Goal: Transaction & Acquisition: Purchase product/service

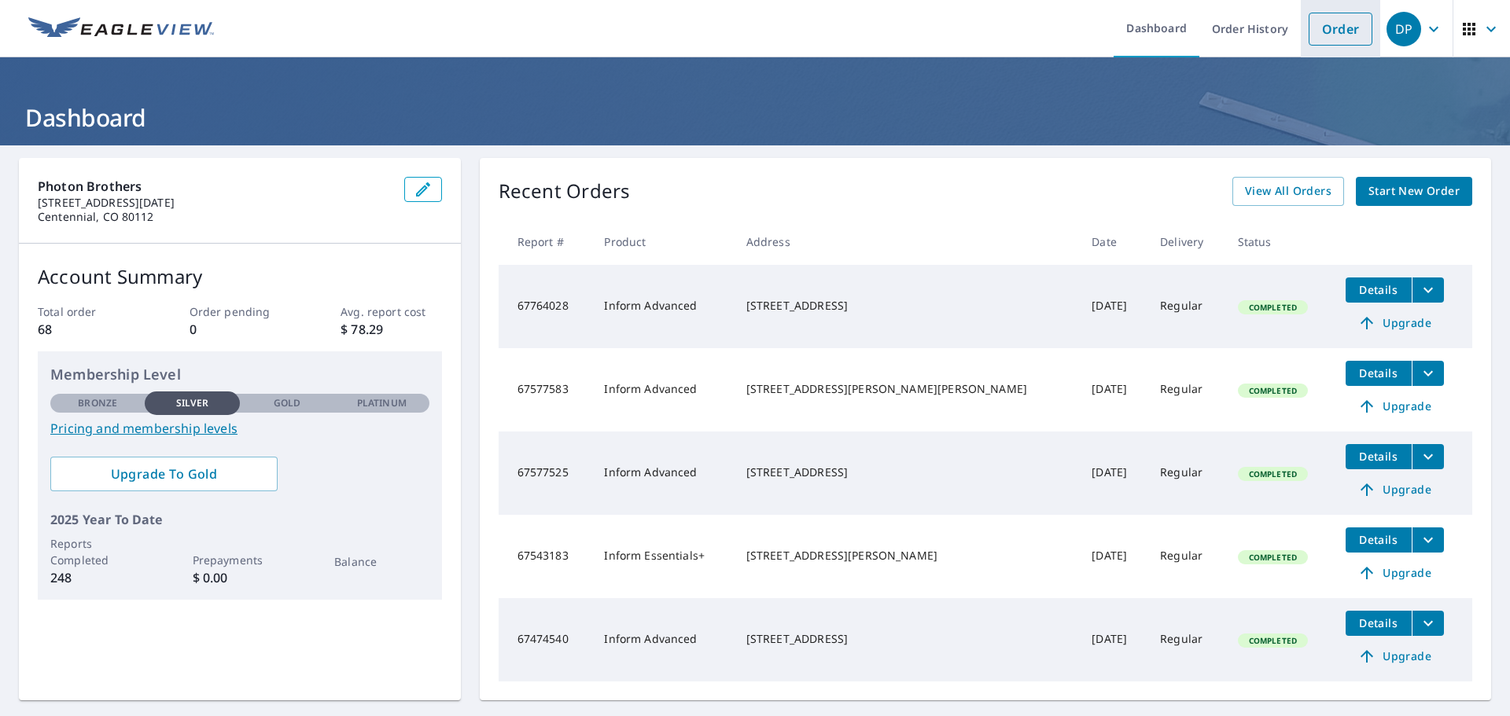
click at [1321, 39] on link "Order" at bounding box center [1340, 29] width 64 height 33
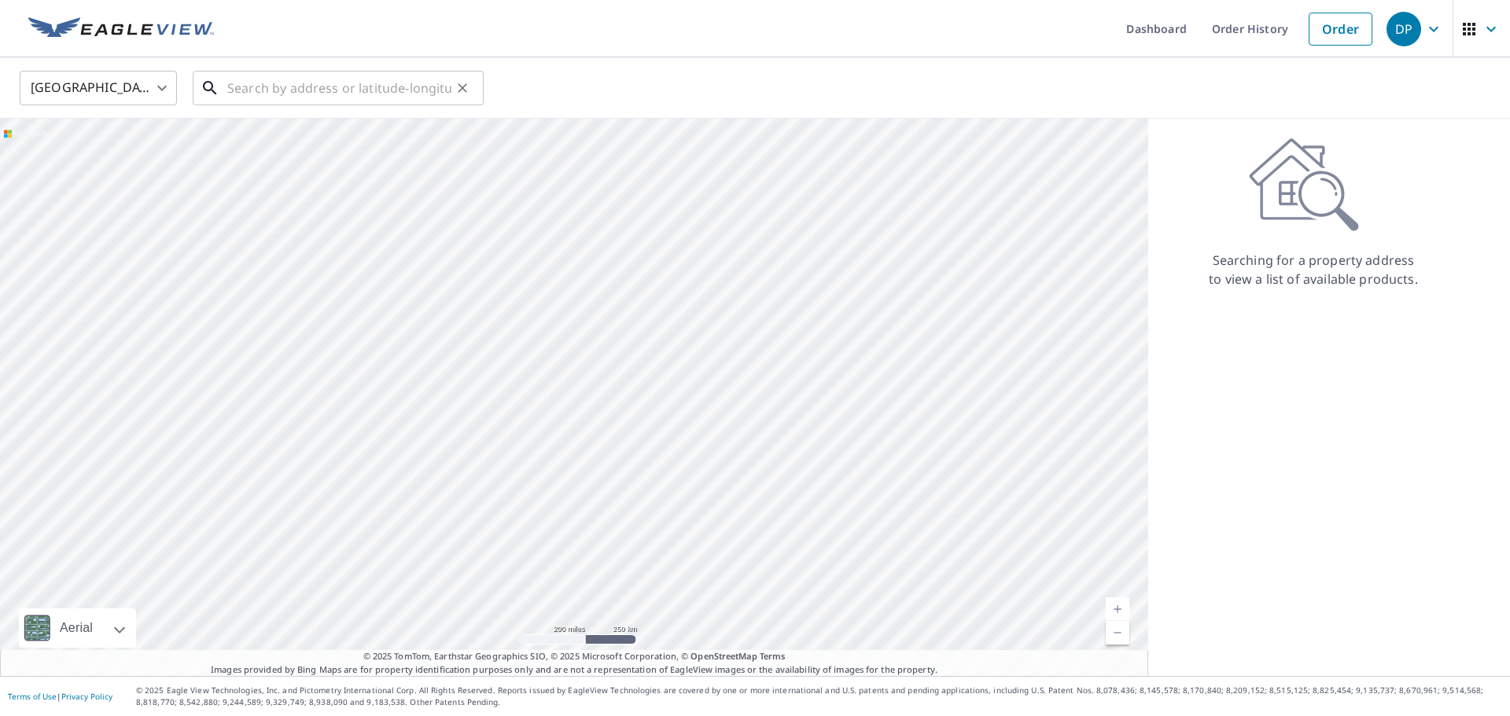
click at [259, 90] on input "text" at bounding box center [339, 88] width 224 height 44
paste input "[STREET_ADDRESS]"
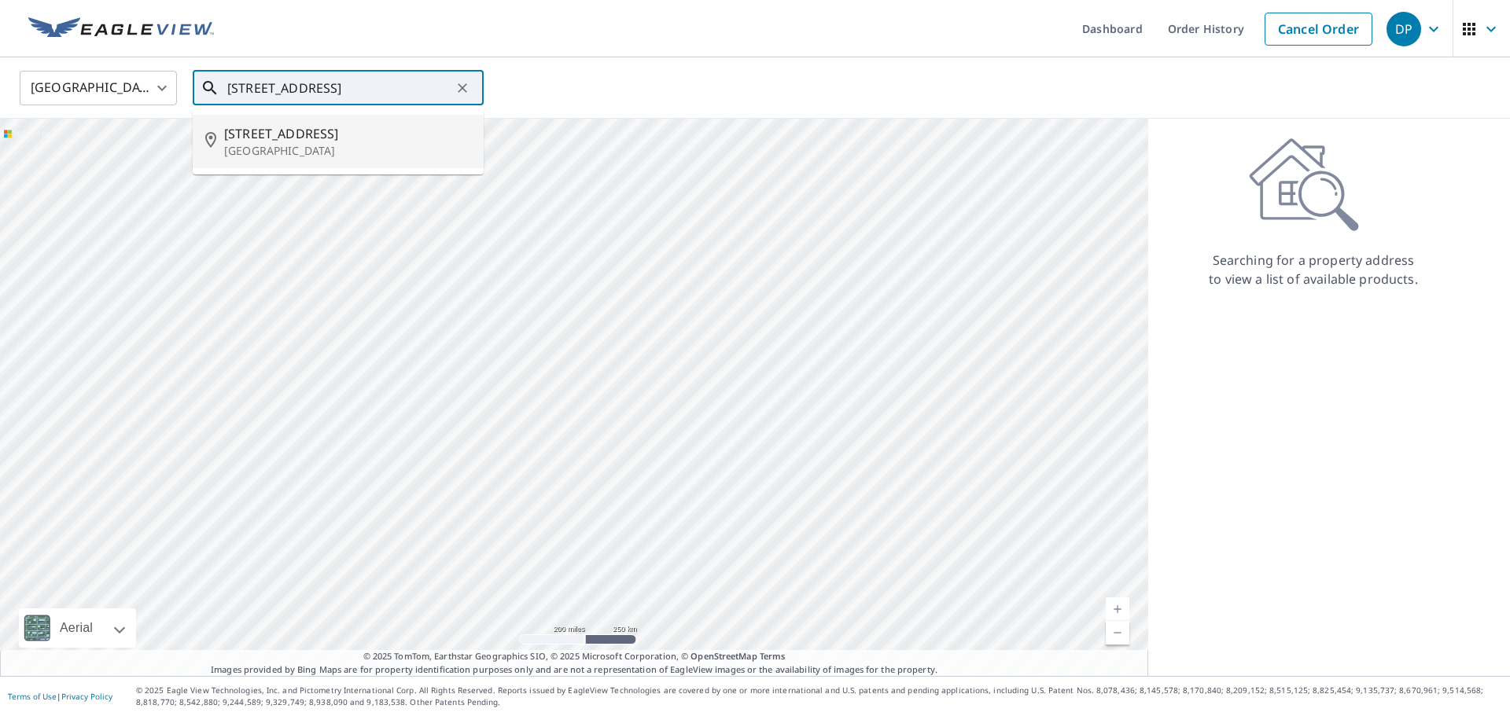
click at [264, 138] on span "[STREET_ADDRESS]" at bounding box center [347, 133] width 247 height 19
type input "[STREET_ADDRESS][PERSON_NAME]"
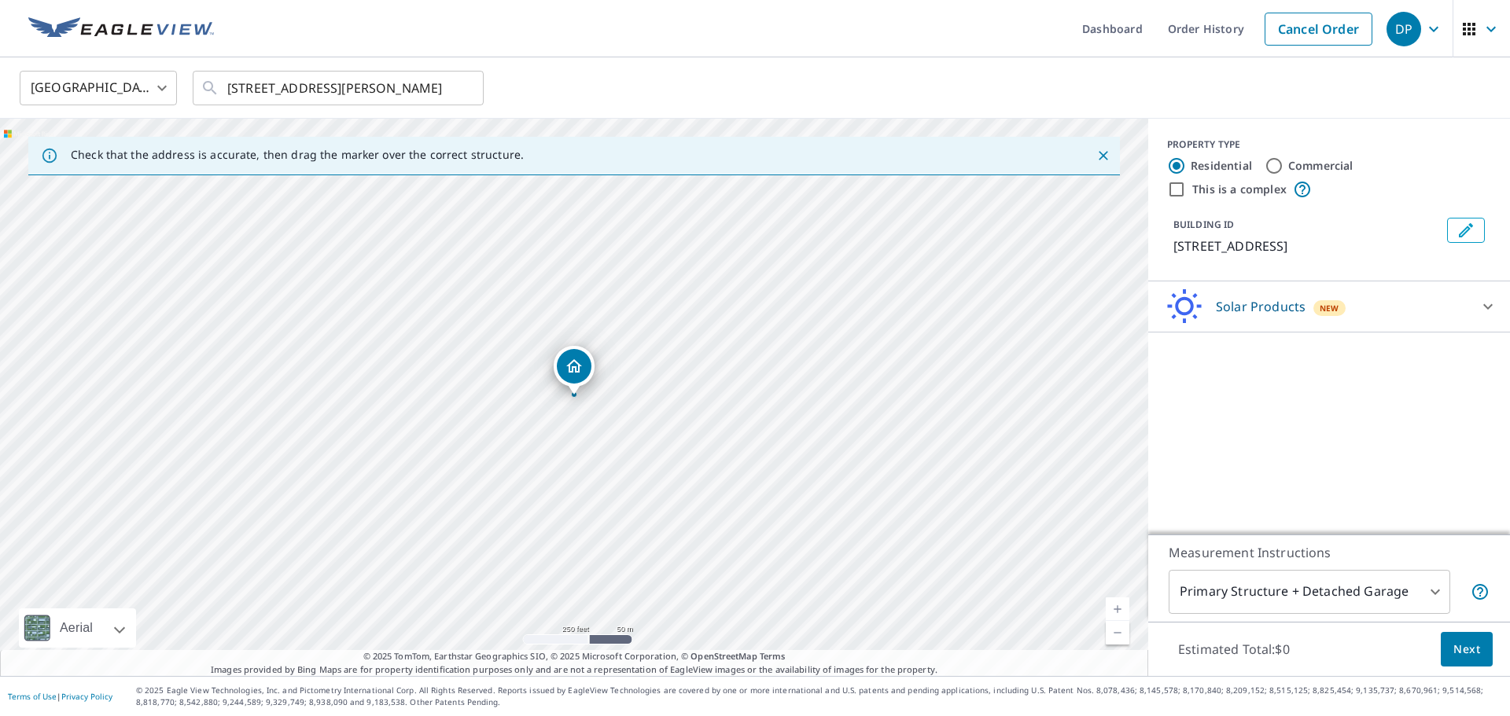
click at [1379, 303] on div "Solar Products New" at bounding box center [1314, 307] width 308 height 37
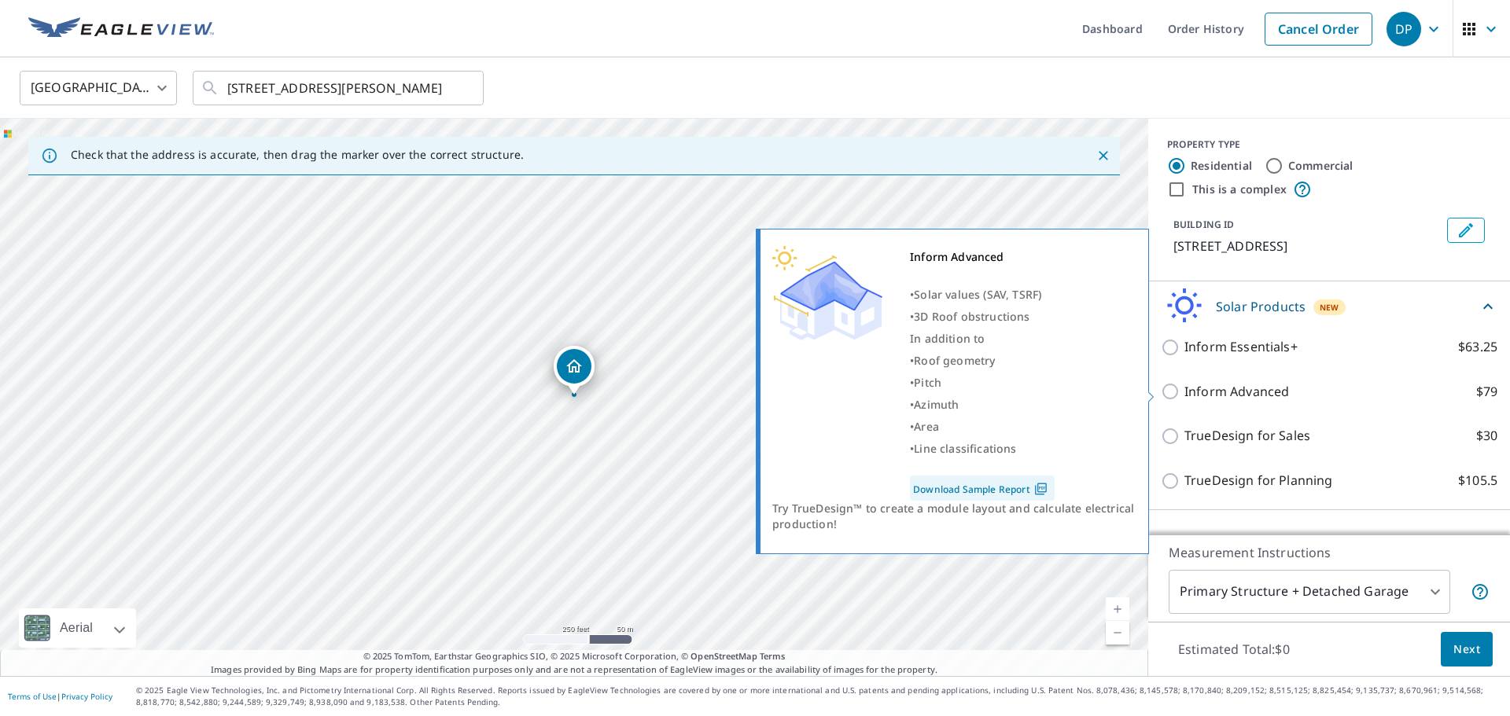
click at [1224, 391] on p "Inform Advanced" at bounding box center [1236, 392] width 105 height 20
click at [1184, 391] on input "Inform Advanced $79" at bounding box center [1172, 391] width 24 height 19
checkbox input "true"
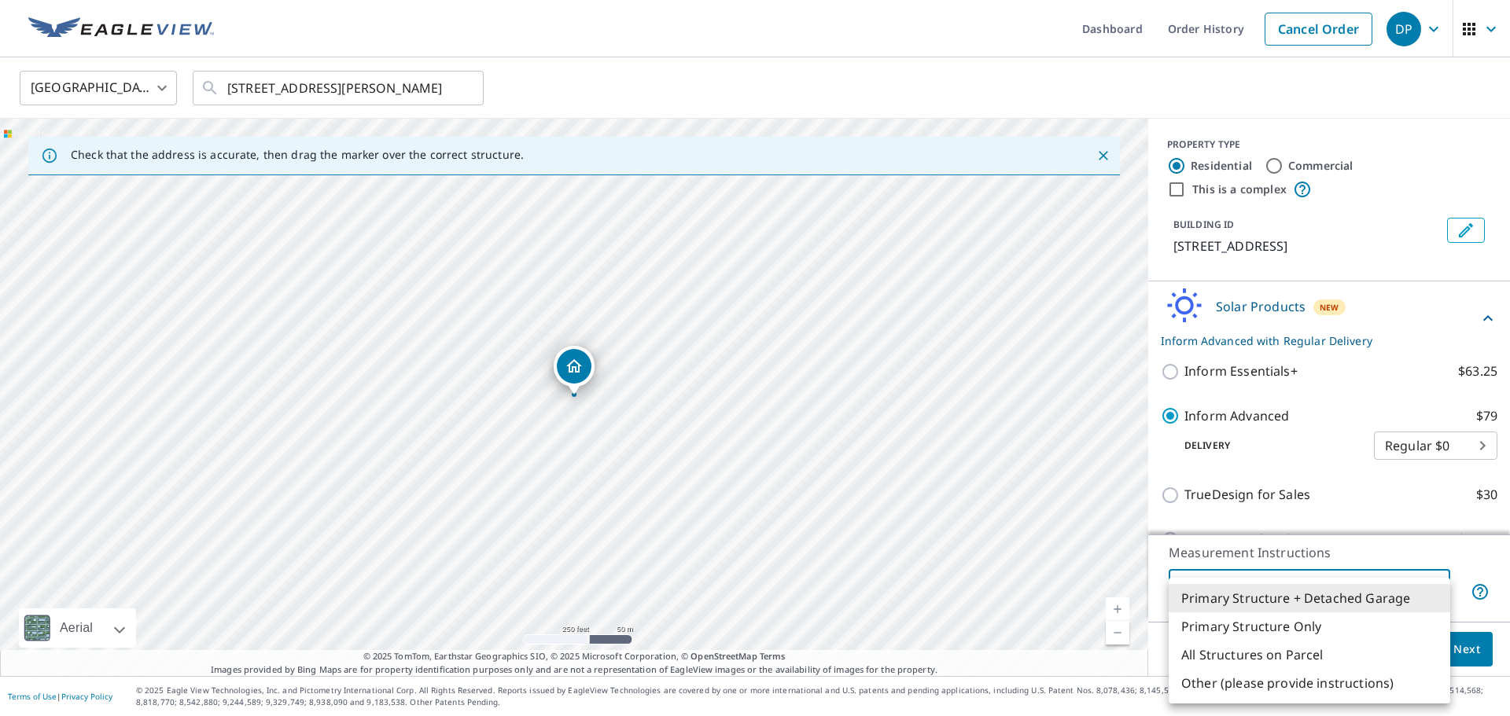
click at [1346, 588] on body "DP DP Dashboard Order History Cancel Order DP [GEOGRAPHIC_DATA] [GEOGRAPHIC_DAT…" at bounding box center [755, 358] width 1510 height 716
click at [1285, 623] on li "Primary Structure Only" at bounding box center [1308, 626] width 281 height 28
type input "2"
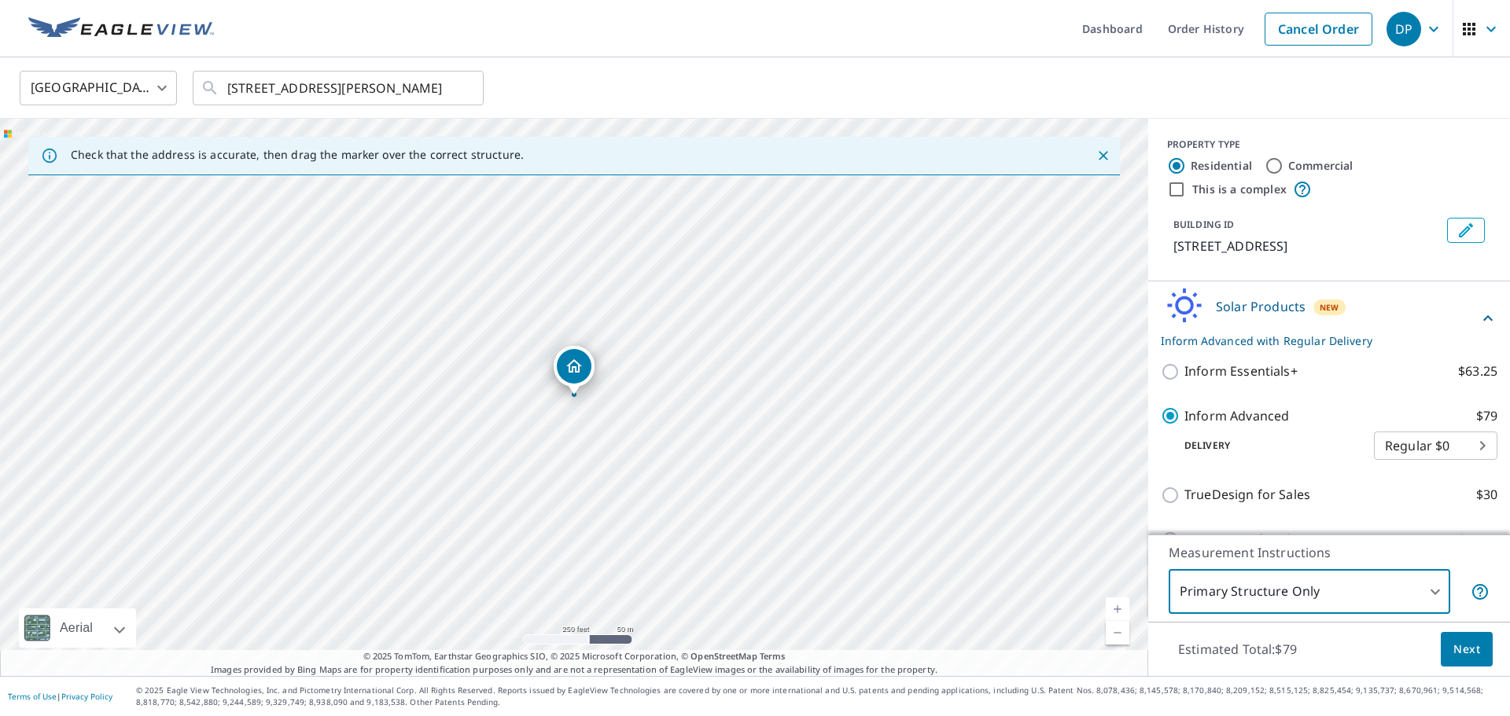
click at [1479, 646] on span "Next" at bounding box center [1466, 650] width 27 height 20
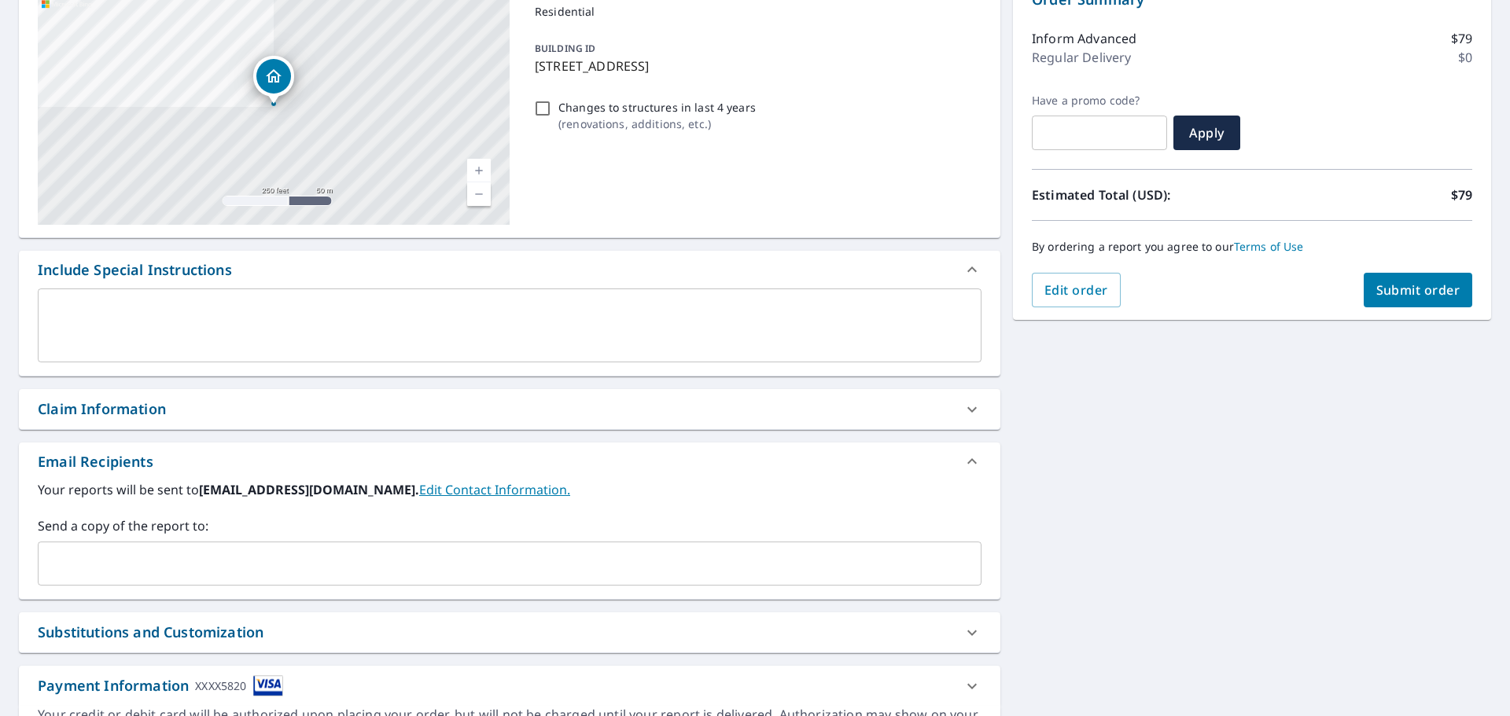
scroll to position [188, 0]
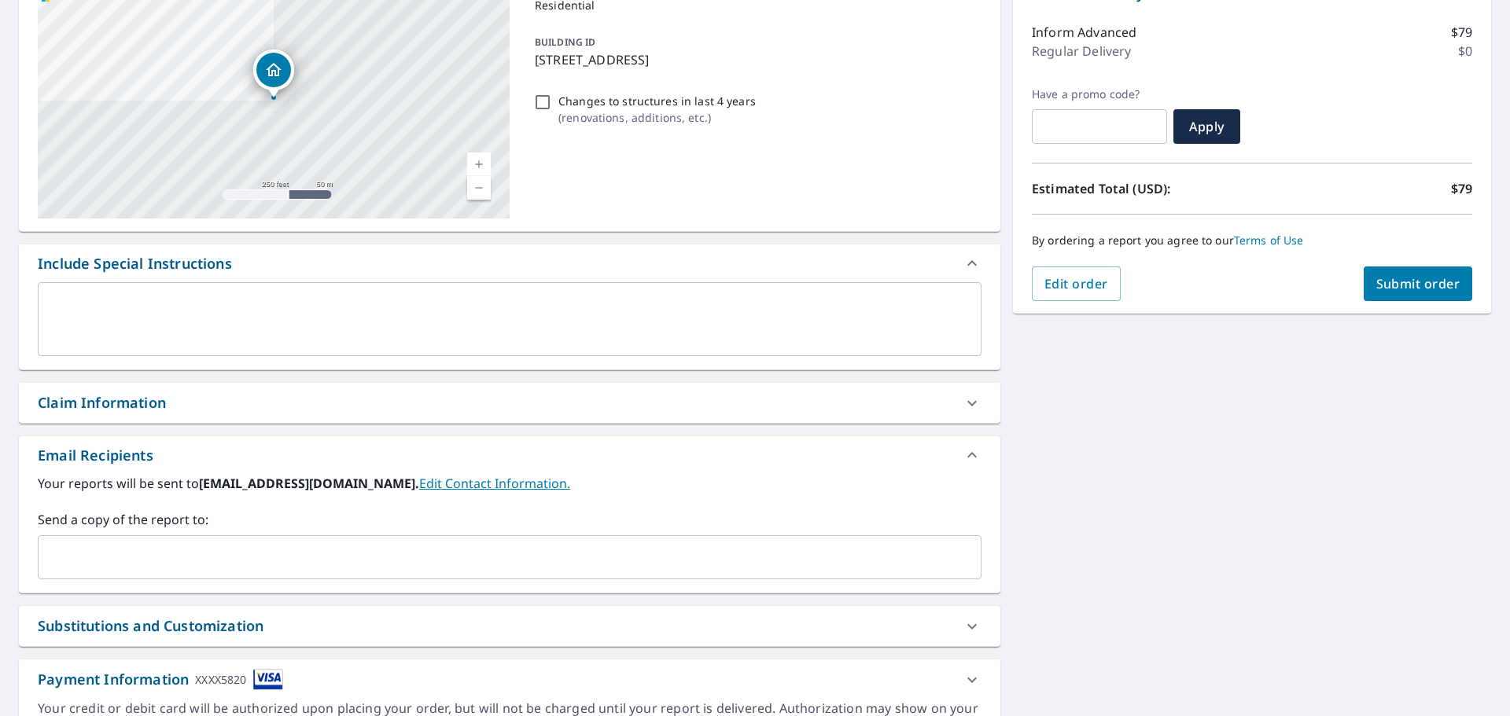
click at [112, 556] on input "text" at bounding box center [498, 558] width 906 height 30
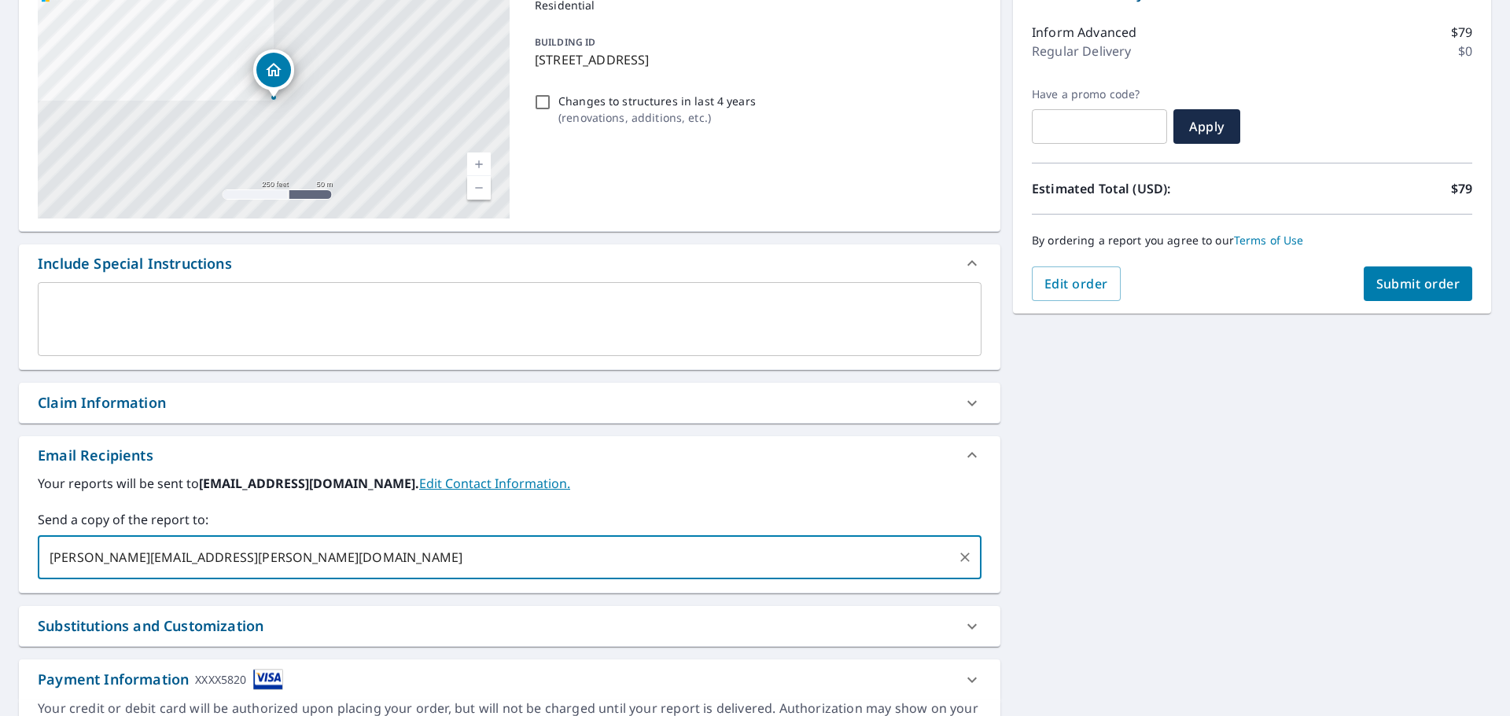
type input "[EMAIL_ADDRESS][PERSON_NAME][DOMAIN_NAME]"
click at [1410, 286] on span "Submit order" at bounding box center [1418, 283] width 84 height 17
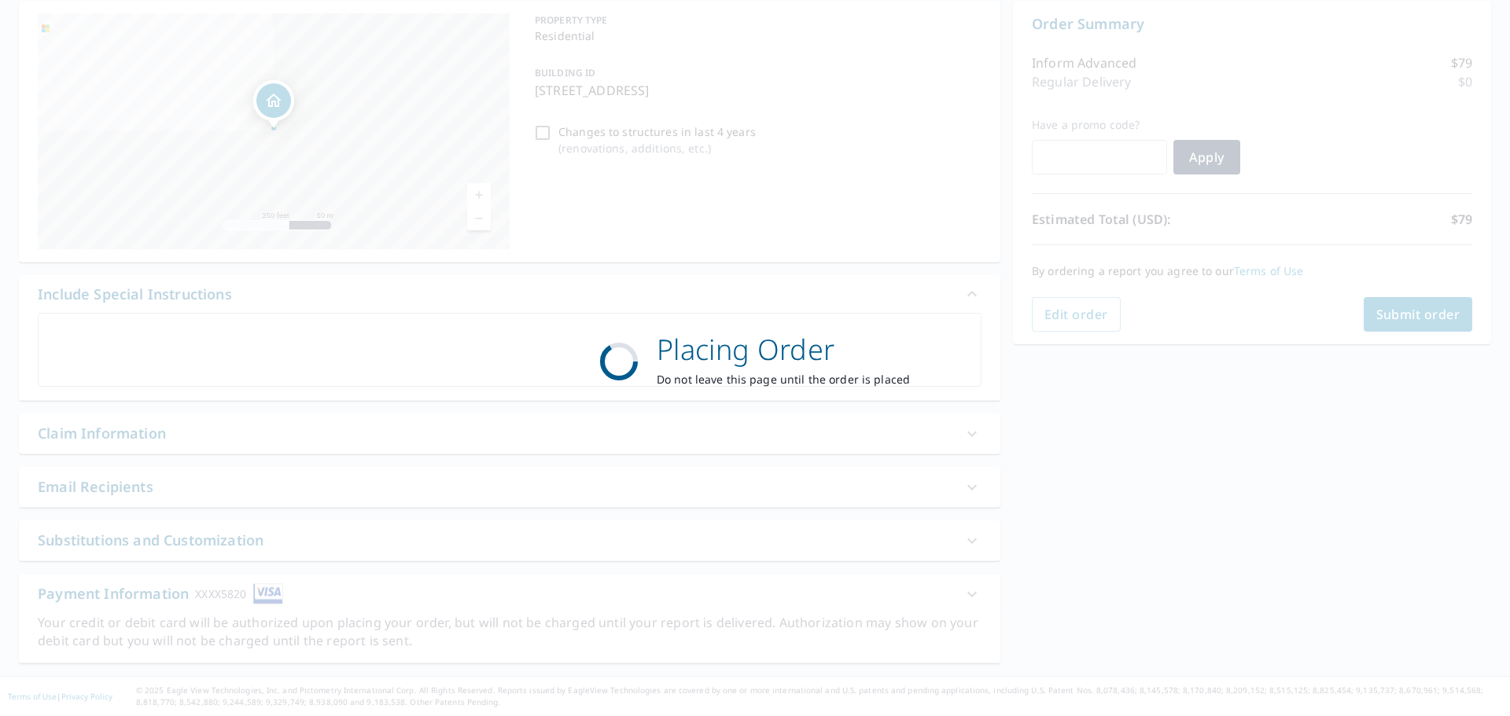
scroll to position [157, 0]
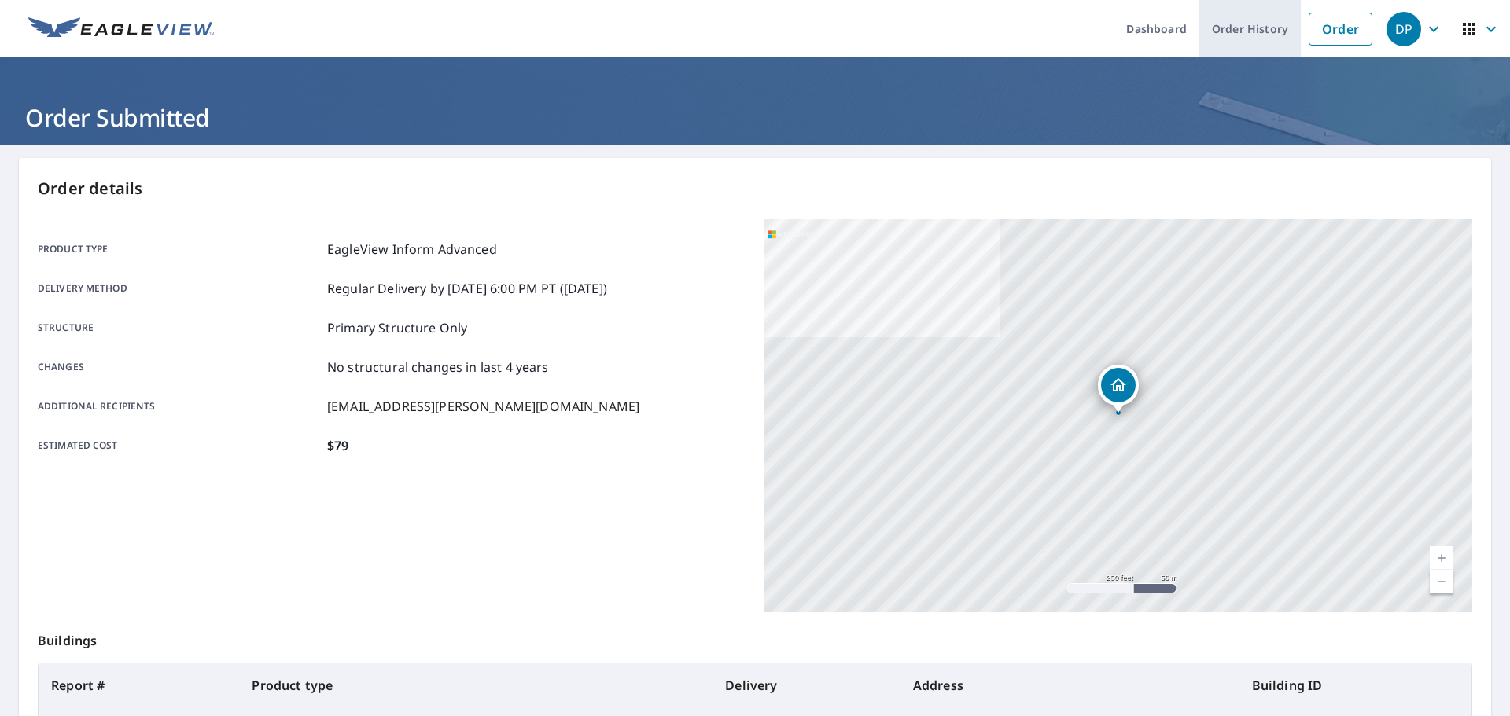
click at [1229, 20] on link "Order History" at bounding box center [1249, 28] width 101 height 57
